Goal: Task Accomplishment & Management: Use online tool/utility

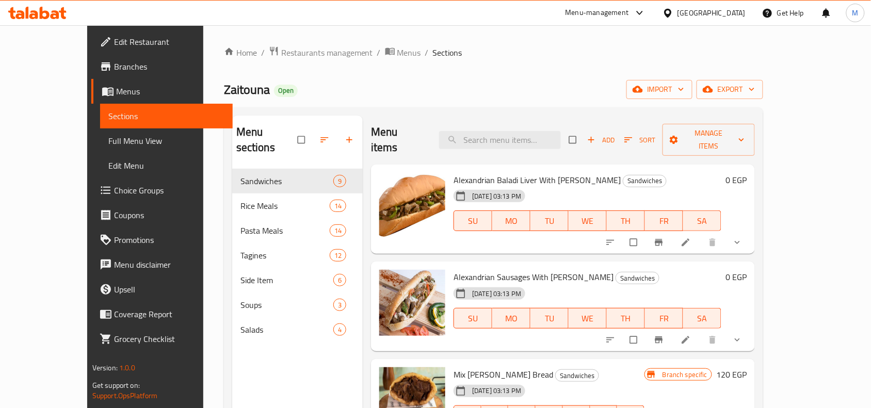
click at [114, 68] on span "Branches" at bounding box center [169, 66] width 110 height 12
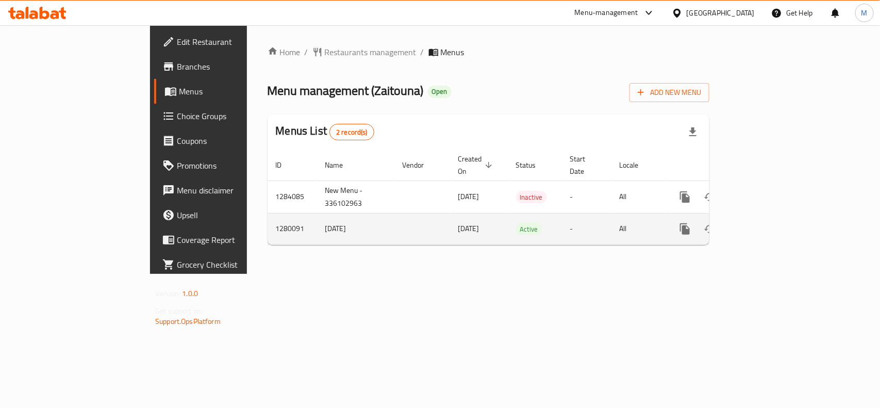
click at [766, 223] on icon "enhanced table" at bounding box center [760, 229] width 12 height 12
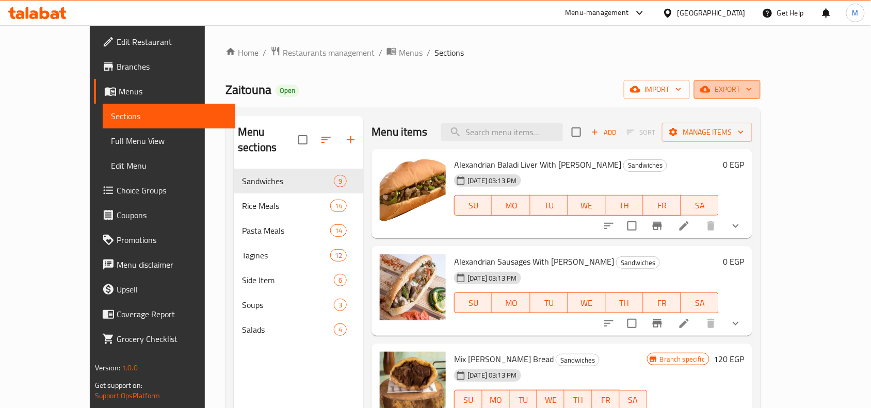
click at [752, 86] on span "export" at bounding box center [727, 89] width 50 height 13
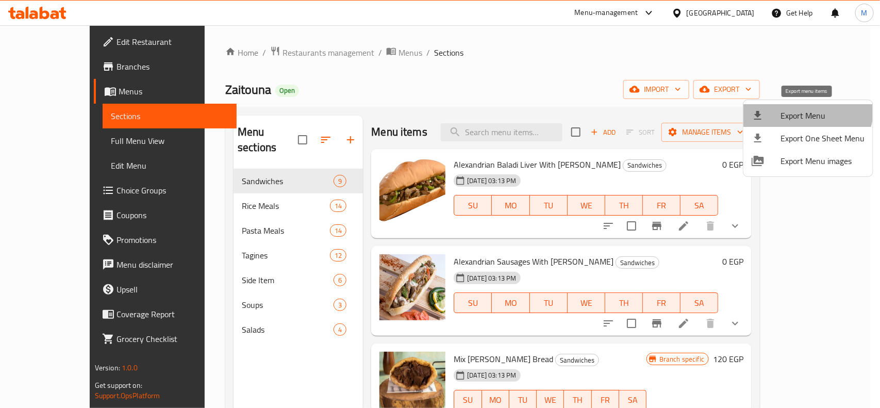
click at [806, 109] on span "Export Menu" at bounding box center [823, 115] width 84 height 12
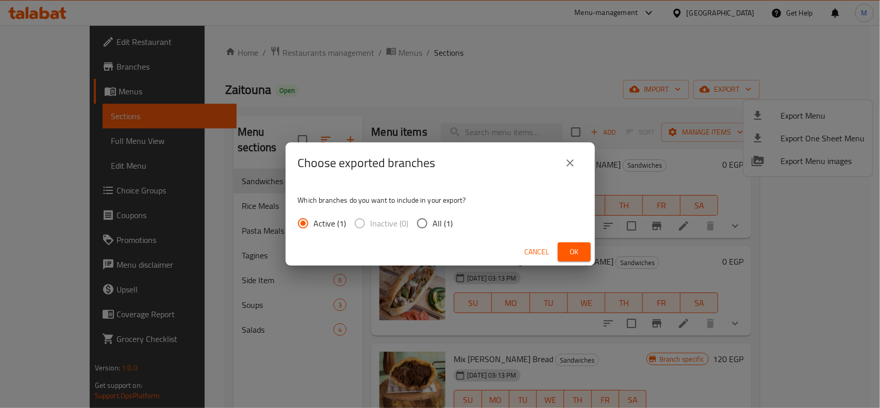
click at [419, 218] on input "All (1)" at bounding box center [423, 223] width 22 height 22
radio input "true"
click at [565, 251] on button "Ok" at bounding box center [574, 251] width 33 height 19
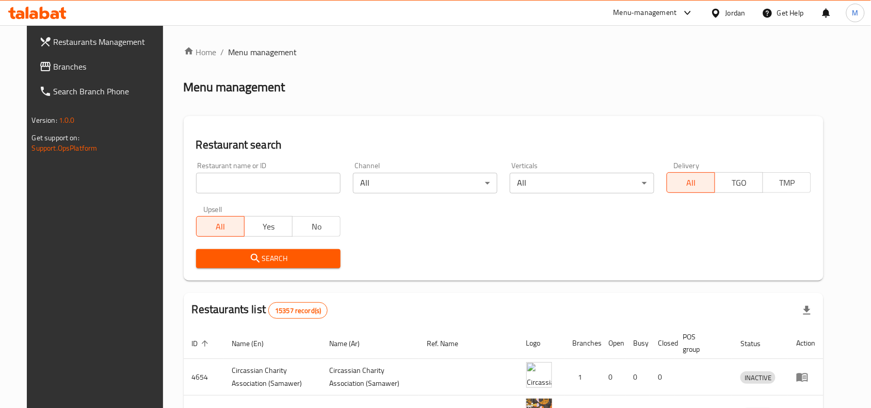
click at [738, 14] on div "Jordan" at bounding box center [735, 12] width 20 height 11
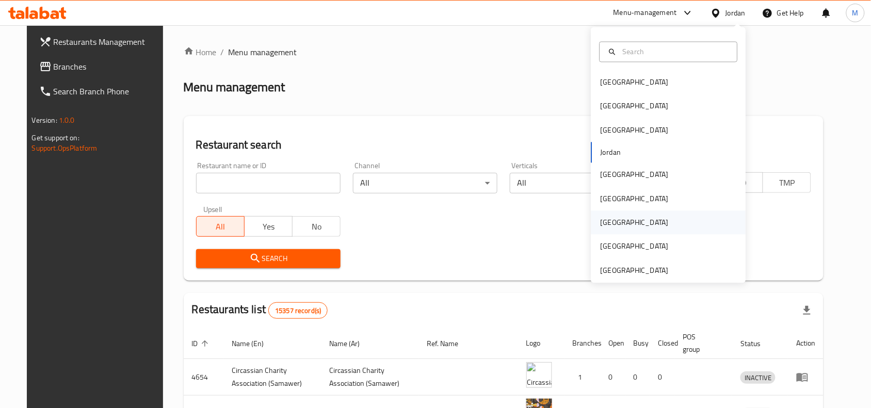
click at [609, 217] on div "[GEOGRAPHIC_DATA]" at bounding box center [634, 223] width 85 height 24
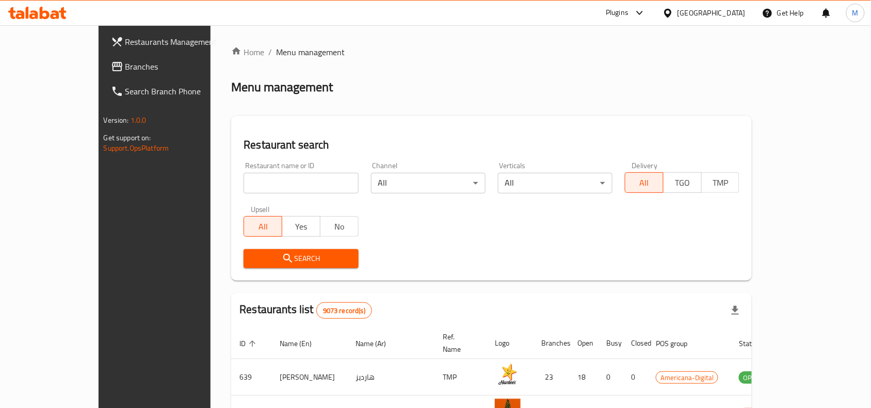
click at [125, 66] on span "Branches" at bounding box center [180, 66] width 110 height 12
